Goal: Download file/media

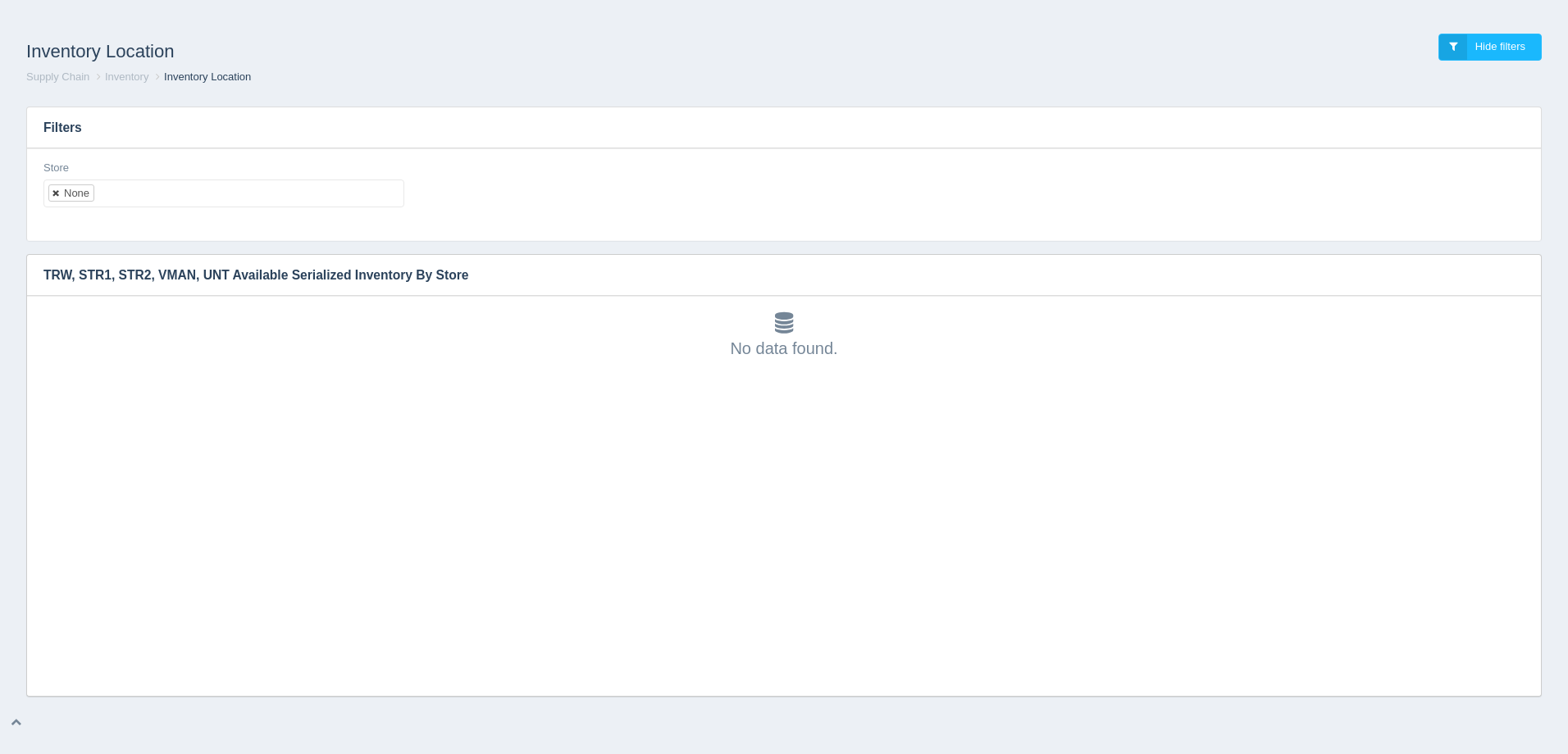
click at [56, 191] on link at bounding box center [56, 193] width 10 height 11
click at [82, 191] on ul at bounding box center [223, 193] width 360 height 28
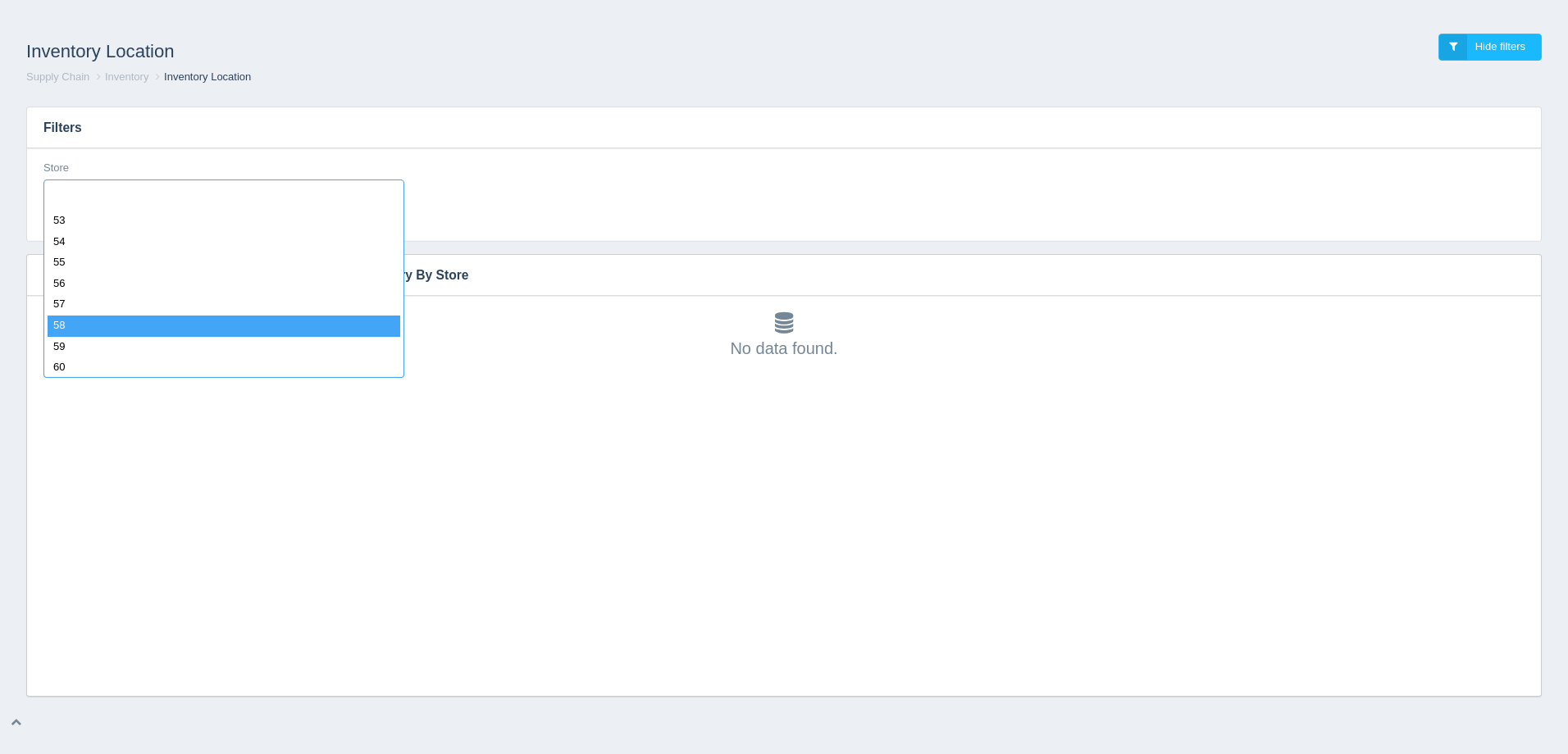
scroll to position [1147, 0]
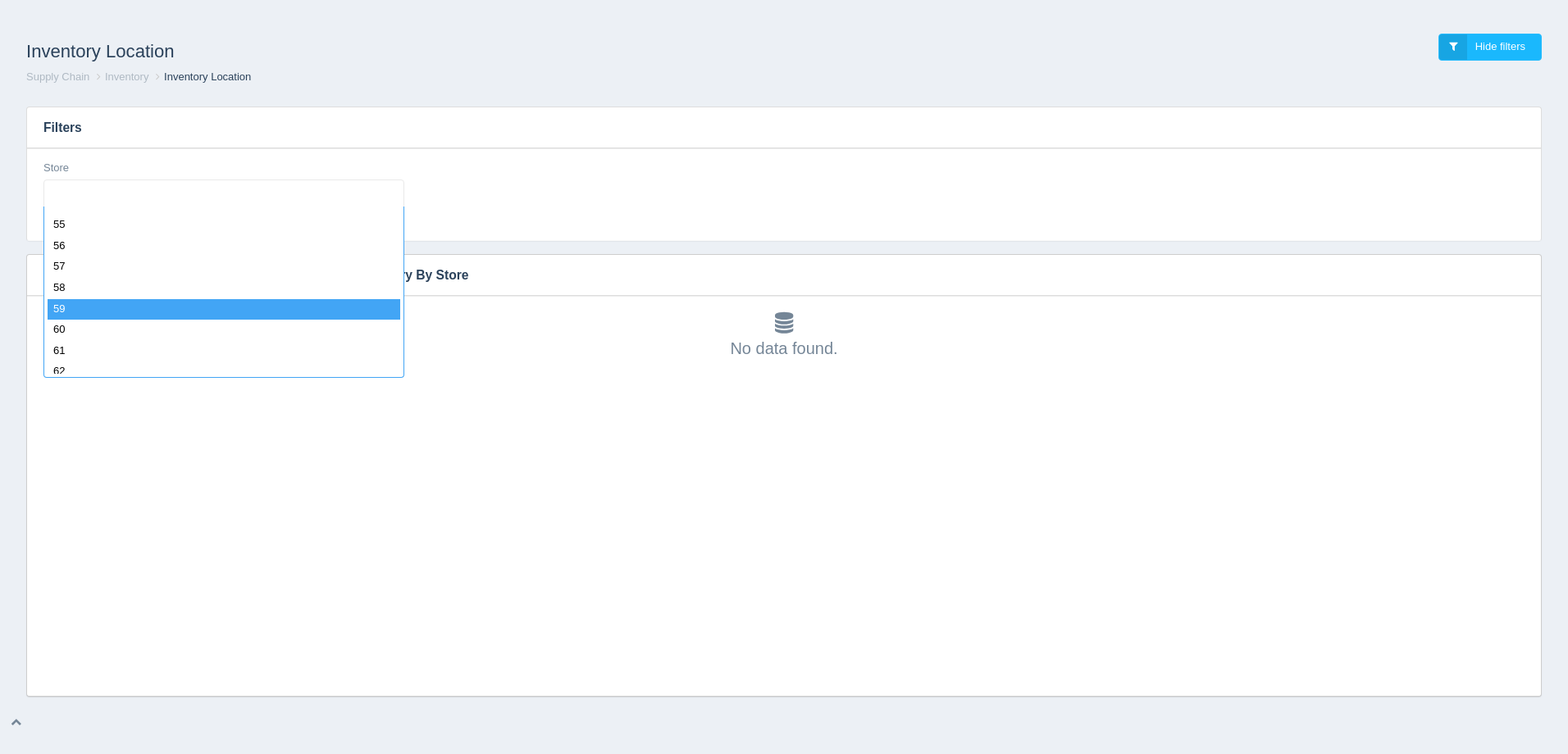
select select "59"
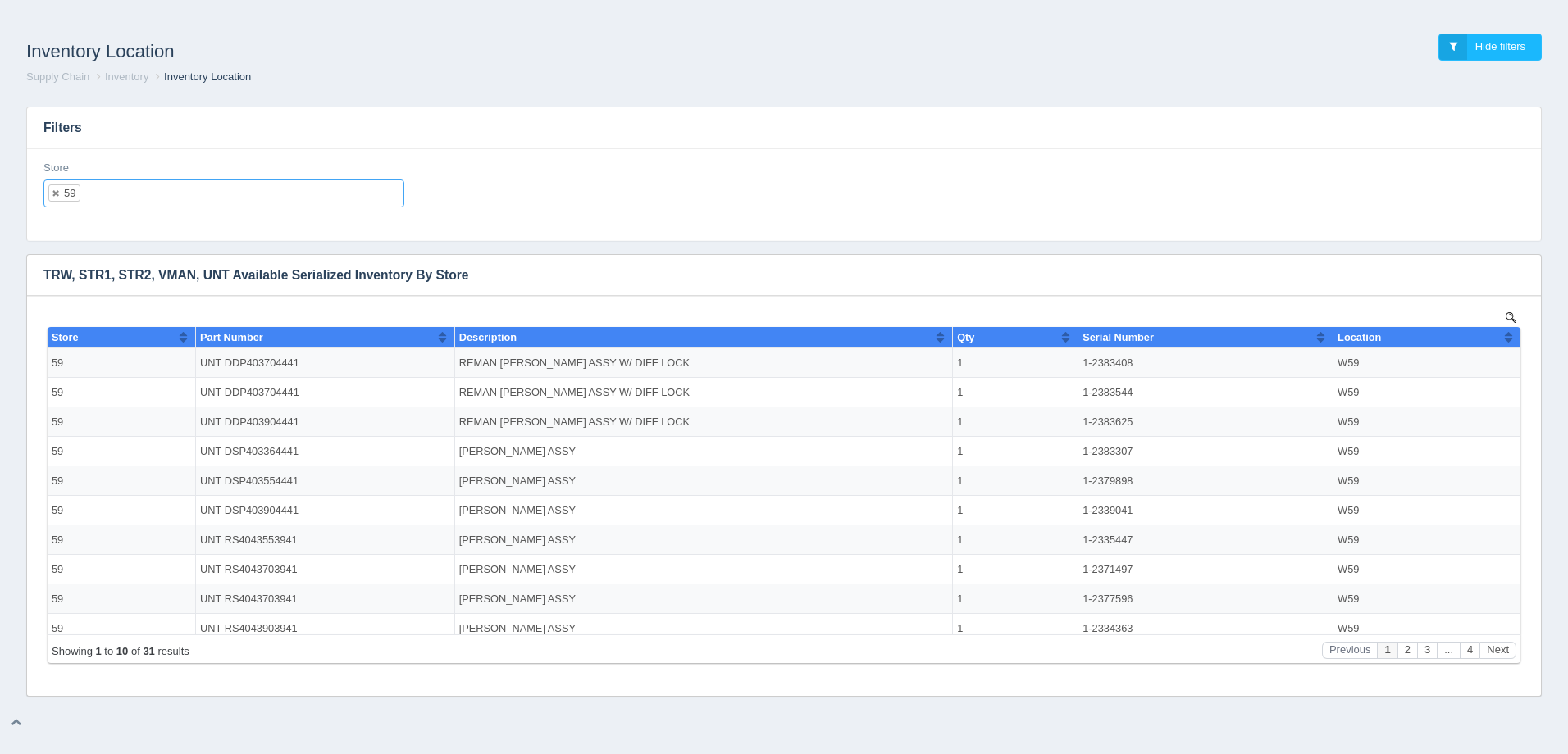
scroll to position [0, 0]
click at [55, 191] on link at bounding box center [56, 193] width 10 height 11
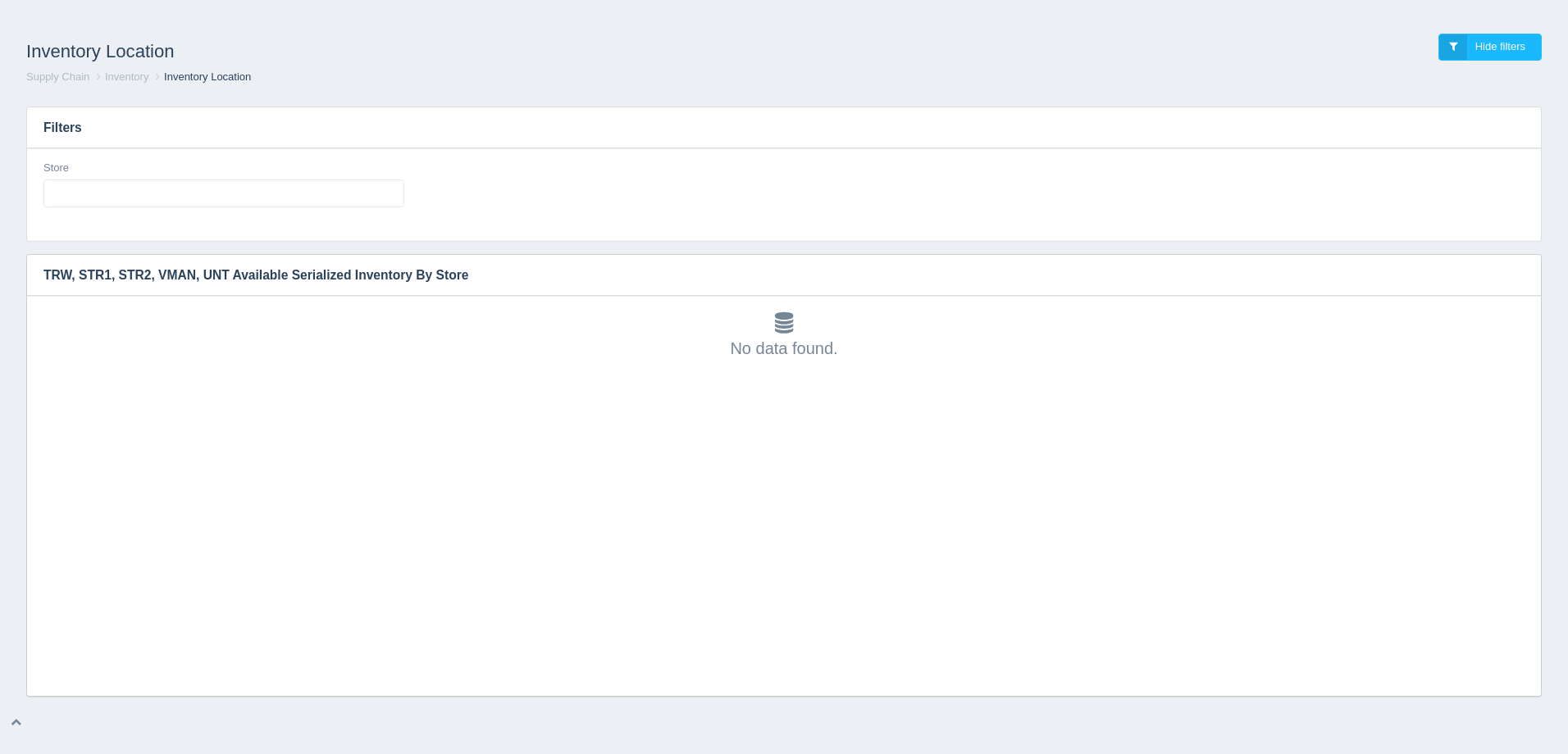
click at [114, 191] on ul at bounding box center [223, 193] width 360 height 28
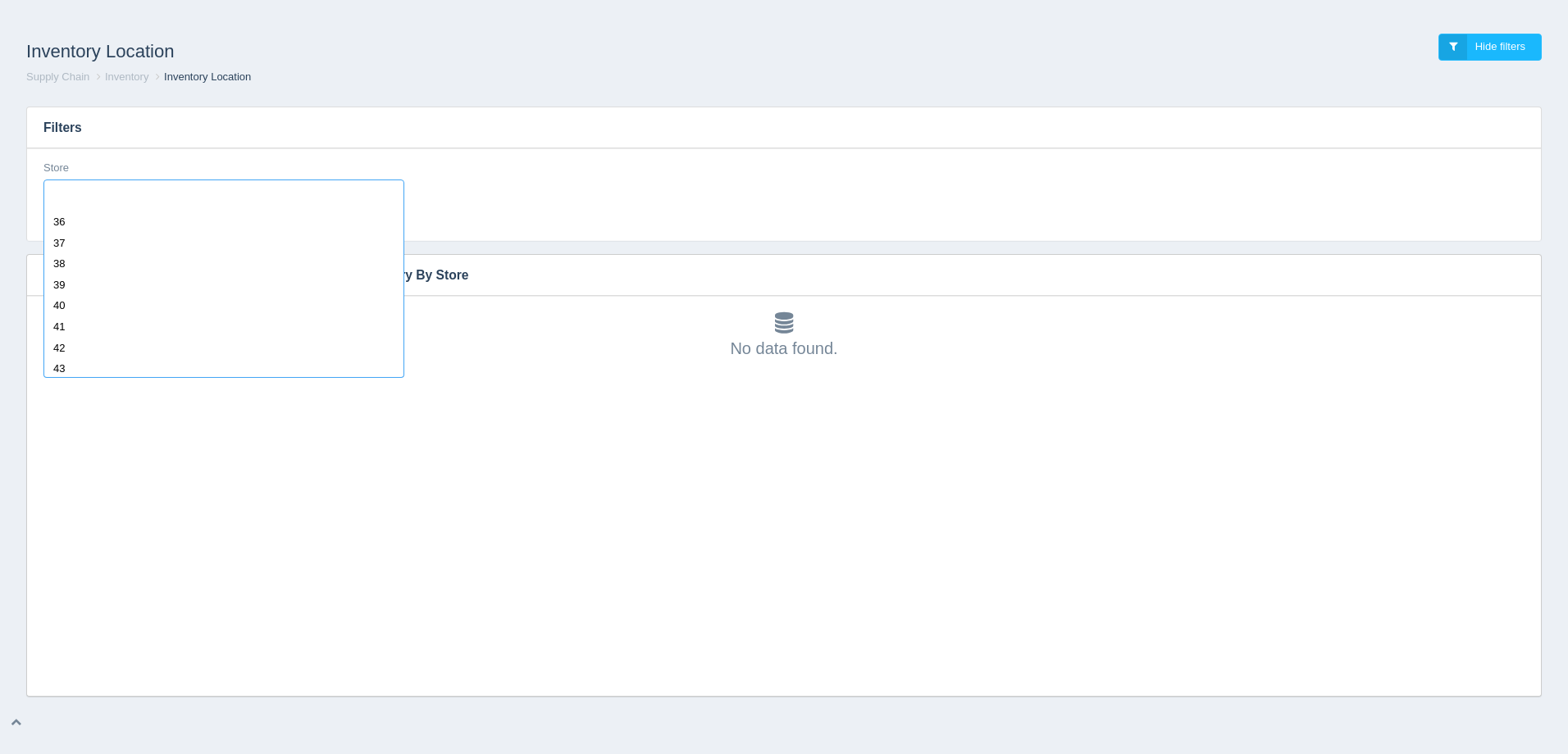
scroll to position [1147, 0]
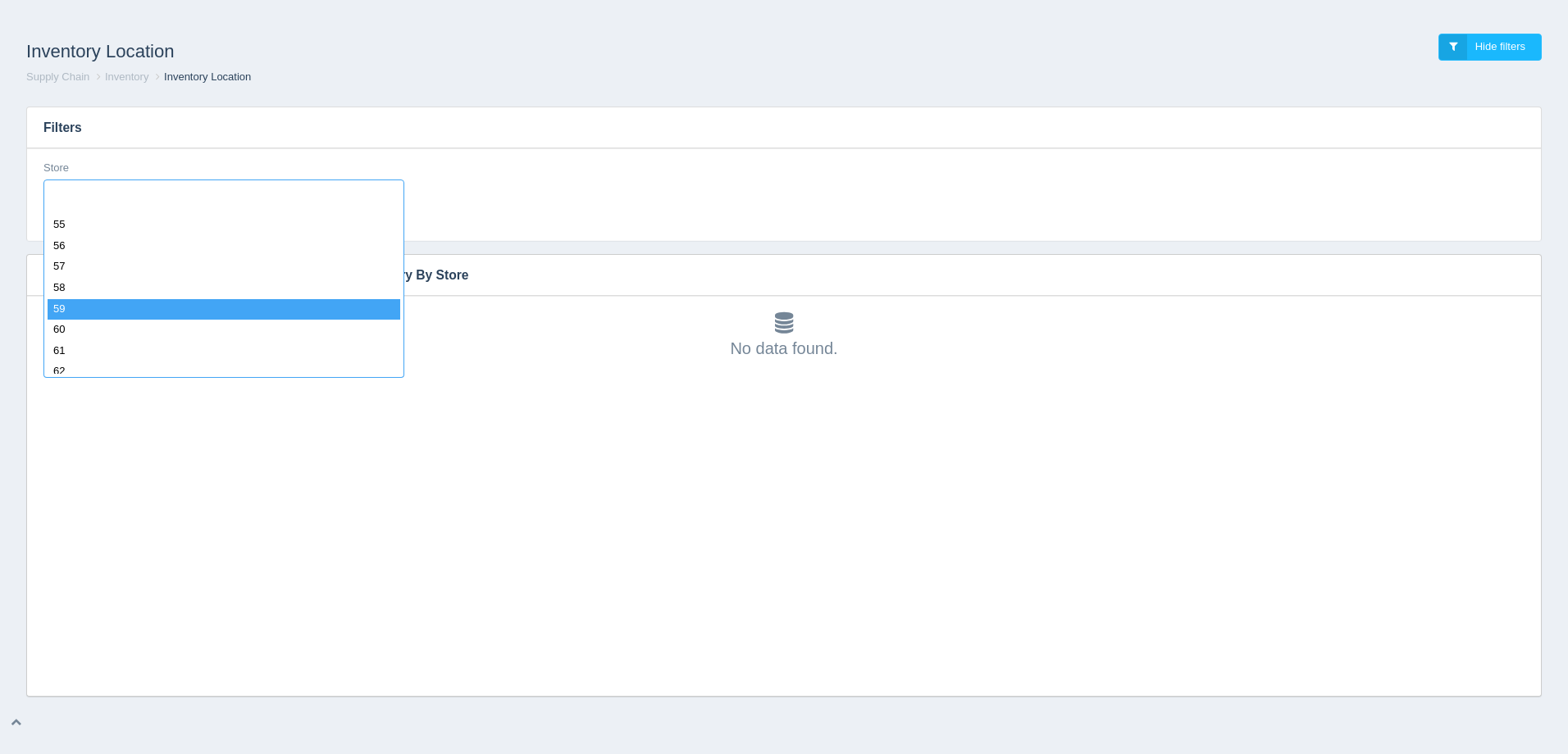
select select "59"
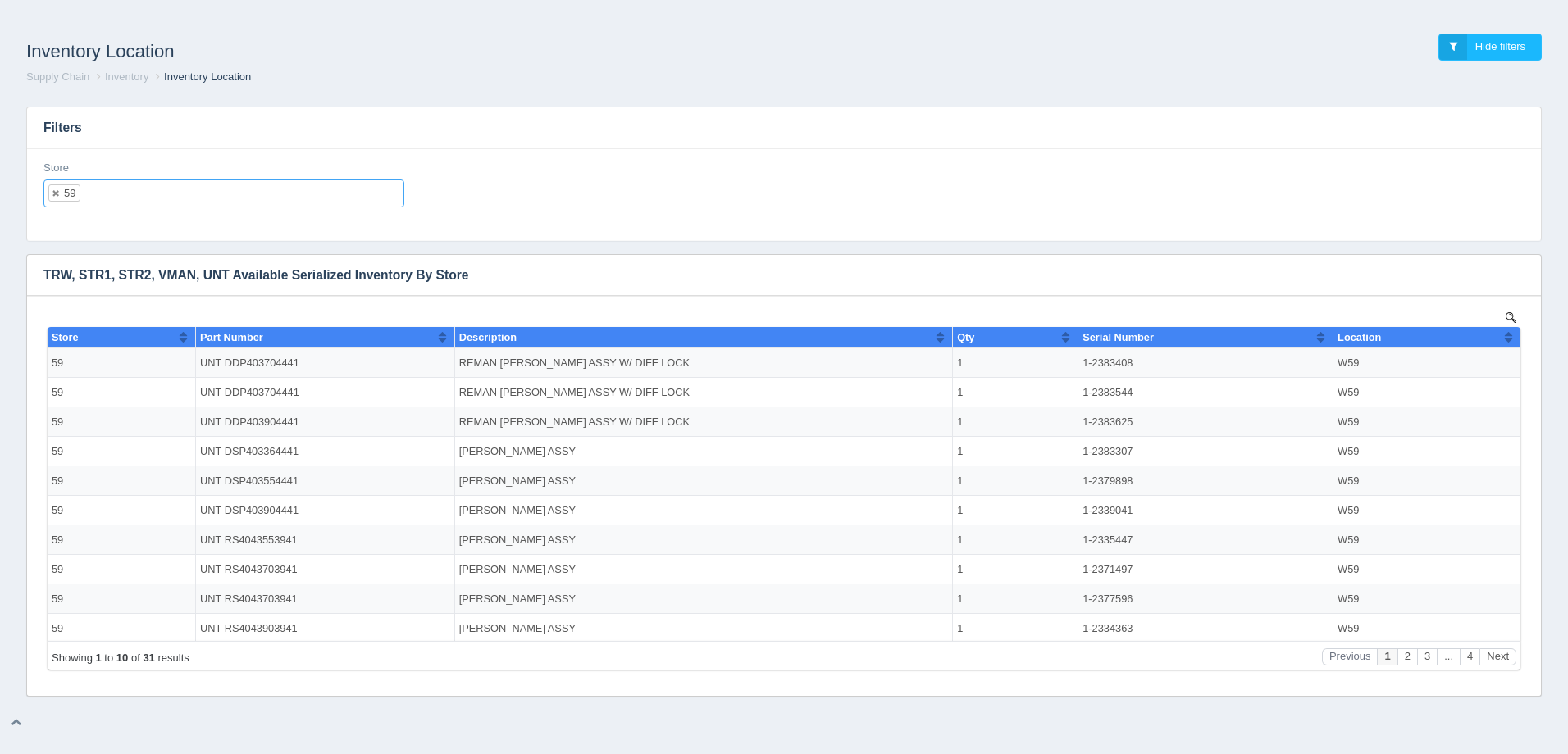
scroll to position [0, 0]
click at [1519, 275] on icon "button" at bounding box center [1517, 275] width 11 height 11
click at [1455, 298] on link "Download CSV" at bounding box center [1463, 299] width 132 height 24
click at [318, 185] on ul "59" at bounding box center [223, 193] width 360 height 28
